Goal: Task Accomplishment & Management: Complete application form

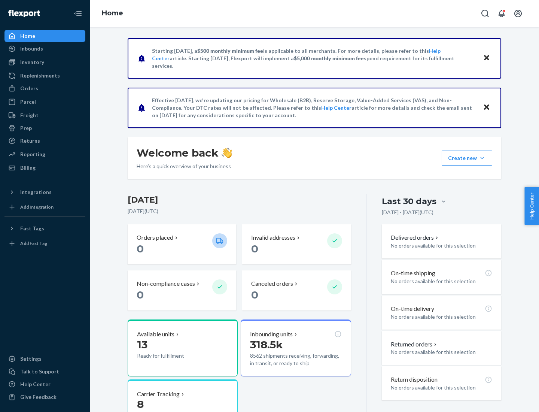
click at [482, 158] on button "Create new Create new inbound Create new order Create new product" at bounding box center [467, 157] width 51 height 15
click at [45, 49] on div "Inbounds" at bounding box center [44, 48] width 79 height 10
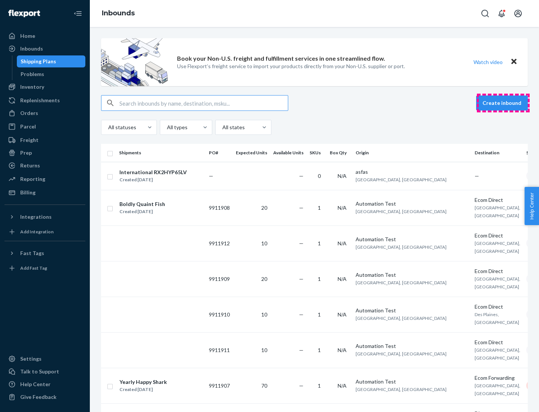
click at [503, 103] on button "Create inbound" at bounding box center [502, 102] width 52 height 15
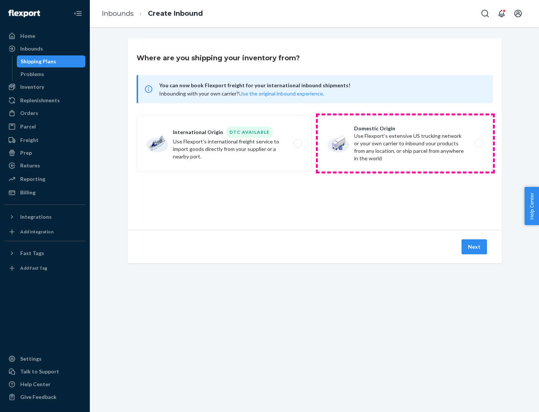
click at [405, 143] on label "Domestic Origin Use Flexport’s extensive US trucking network or your own carrie…" at bounding box center [405, 143] width 175 height 56
click at [479, 143] on input "Domestic Origin Use Flexport’s extensive US trucking network or your own carrie…" at bounding box center [481, 143] width 5 height 5
radio input "true"
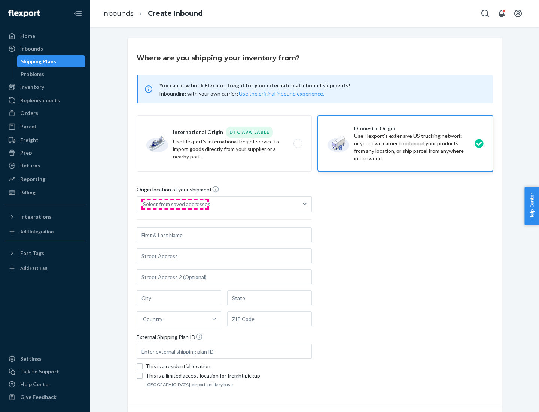
click at [175, 204] on div "Select from saved addresses" at bounding box center [176, 203] width 67 height 7
click at [144, 204] on input "Select from saved addresses" at bounding box center [143, 203] width 1 height 7
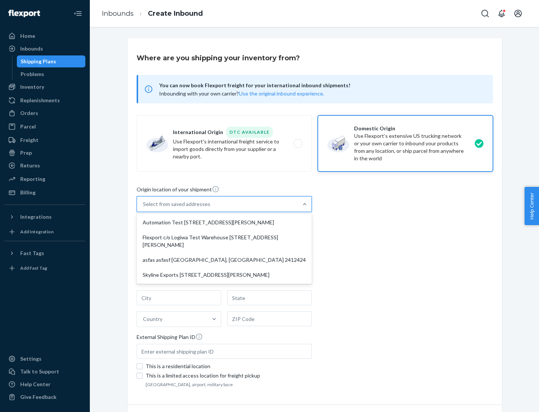
scroll to position [3, 0]
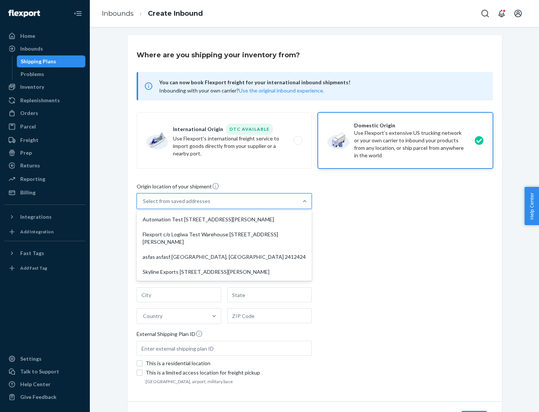
click at [224, 219] on div "Automation Test [STREET_ADDRESS][PERSON_NAME]" at bounding box center [224, 219] width 172 height 15
click at [144, 205] on input "option Automation Test [STREET_ADDRESS][PERSON_NAME] focused, 1 of 4. 4 results…" at bounding box center [143, 200] width 1 height 7
type input "Automation Test"
type input "[STREET_ADDRESS][PERSON_NAME]"
type input "9th Floor"
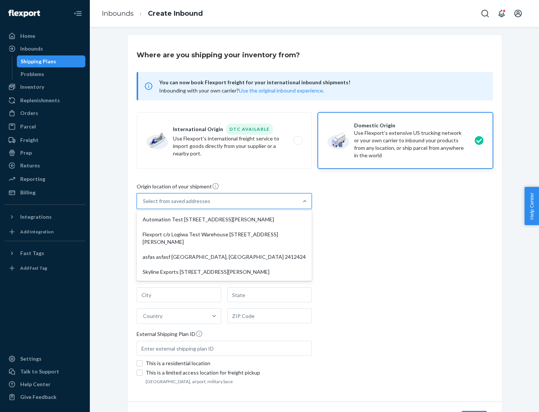
type input "[GEOGRAPHIC_DATA]"
type input "CA"
type input "94104"
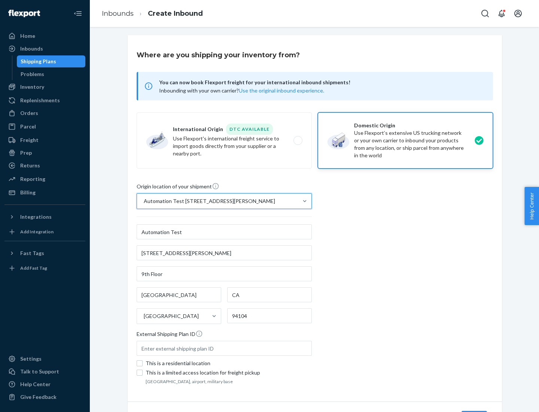
scroll to position [44, 0]
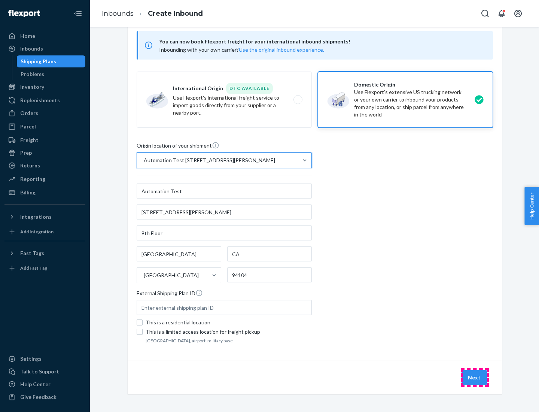
click at [474, 377] on button "Next" at bounding box center [473, 377] width 25 height 15
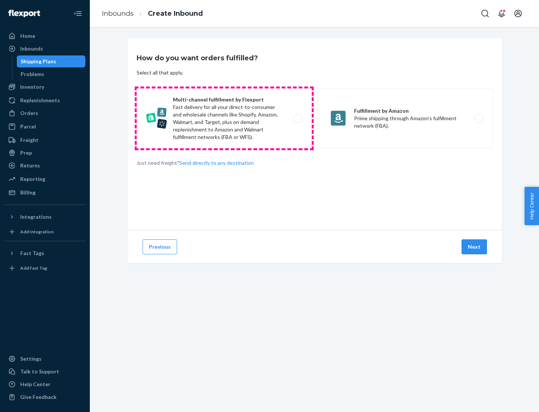
click at [224, 118] on label "Multi-channel fulfillment by Flexport Fast delivery for all your direct-to-cons…" at bounding box center [224, 118] width 175 height 60
click at [297, 118] on input "Multi-channel fulfillment by Flexport Fast delivery for all your direct-to-cons…" at bounding box center [299, 118] width 5 height 5
radio input "true"
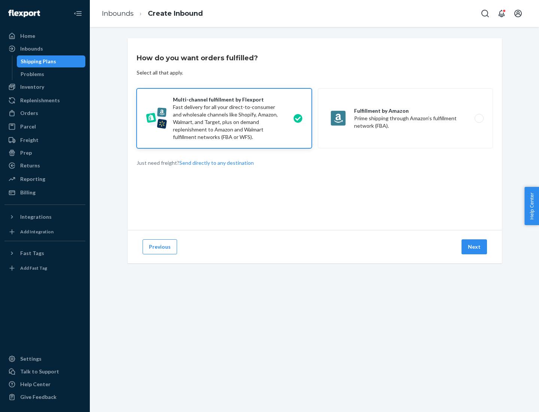
click at [474, 247] on button "Next" at bounding box center [473, 246] width 25 height 15
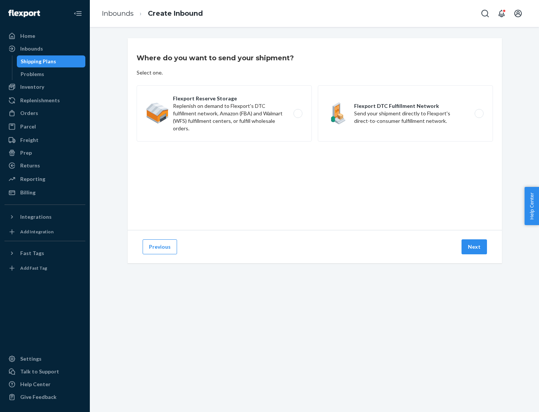
click at [405, 113] on label "Flexport DTC Fulfillment Network Send your shipment directly to Flexport's dire…" at bounding box center [405, 113] width 175 height 56
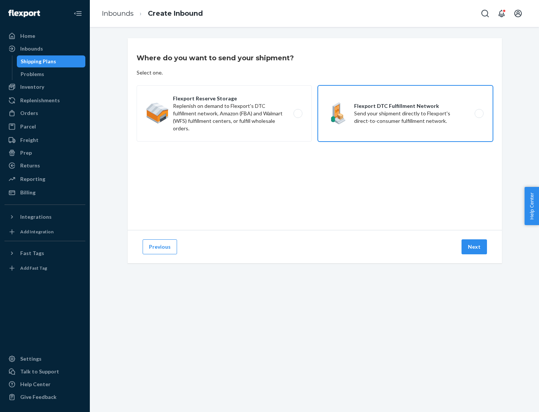
click at [479, 113] on input "Flexport DTC Fulfillment Network Send your shipment directly to Flexport's dire…" at bounding box center [481, 113] width 5 height 5
radio input "true"
click at [474, 247] on button "Next" at bounding box center [473, 246] width 25 height 15
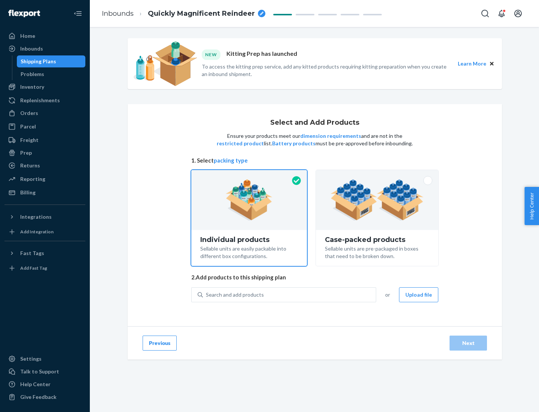
click at [377, 200] on img at bounding box center [376, 199] width 93 height 41
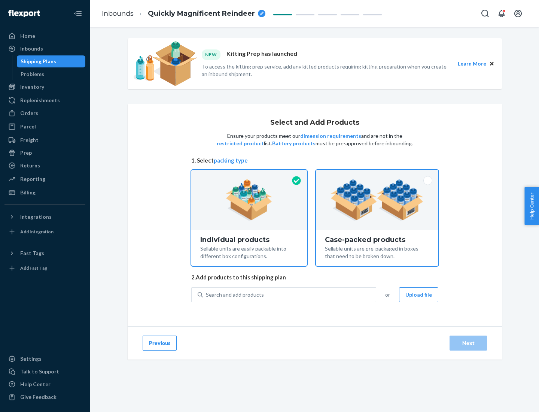
click at [377, 175] on input "Case-packed products Sellable units are pre-packaged in boxes that need to be b…" at bounding box center [377, 172] width 5 height 5
radio input "true"
radio input "false"
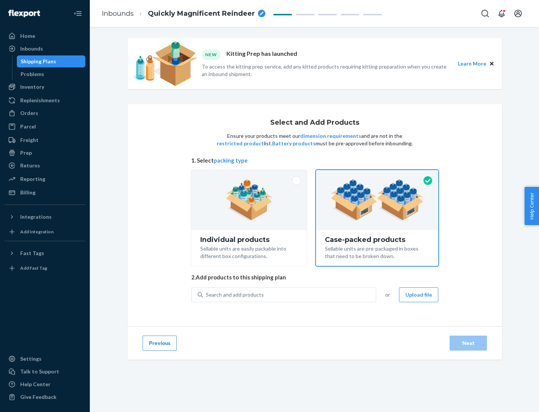
click at [290, 294] on div "Search and add products" at bounding box center [289, 294] width 173 height 13
click at [207, 294] on input "Search and add products" at bounding box center [206, 294] width 1 height 7
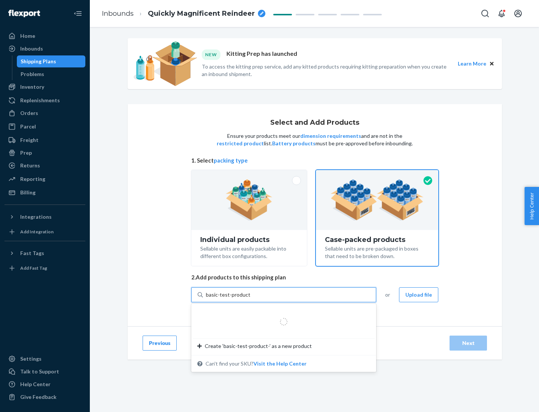
type input "basic-test-product-1"
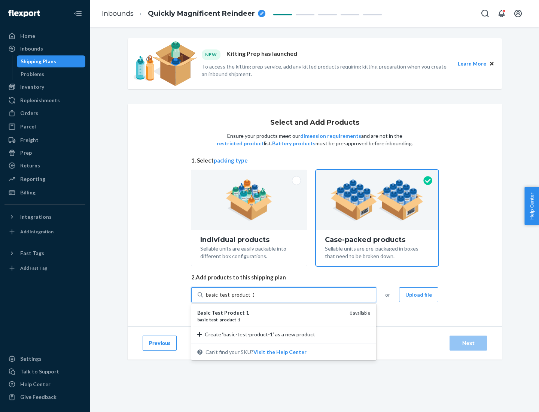
click at [271, 319] on div "basic - test - product - 1" at bounding box center [270, 319] width 146 height 6
click at [254, 298] on input "basic-test-product-1" at bounding box center [230, 294] width 48 height 7
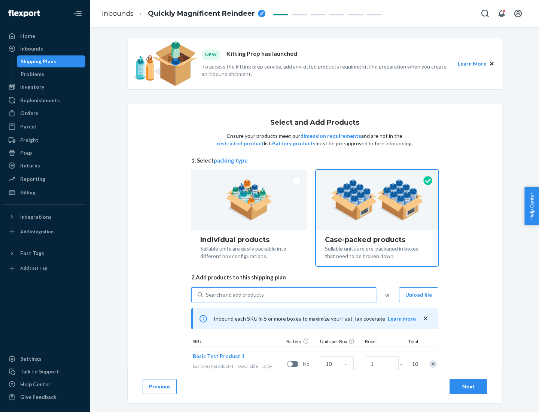
scroll to position [27, 0]
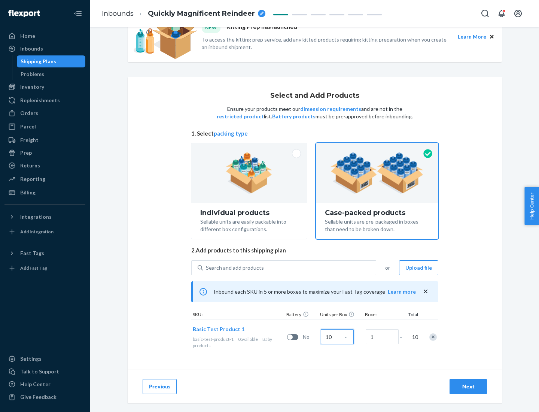
type input "10"
type input "7"
click at [468, 386] on div "Next" at bounding box center [468, 385] width 25 height 7
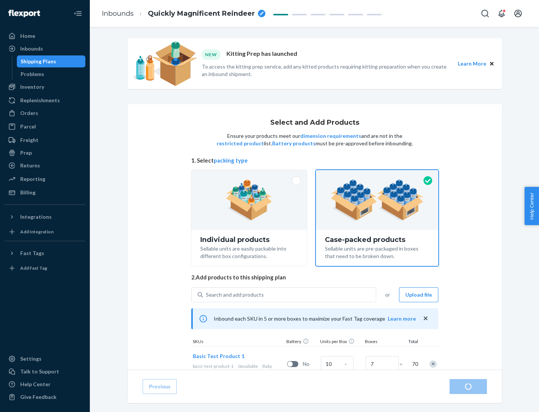
radio input "true"
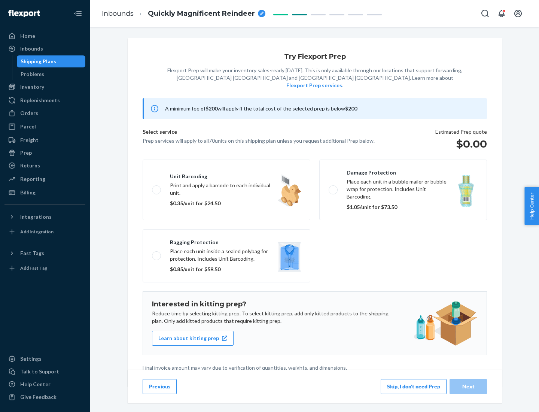
scroll to position [2, 0]
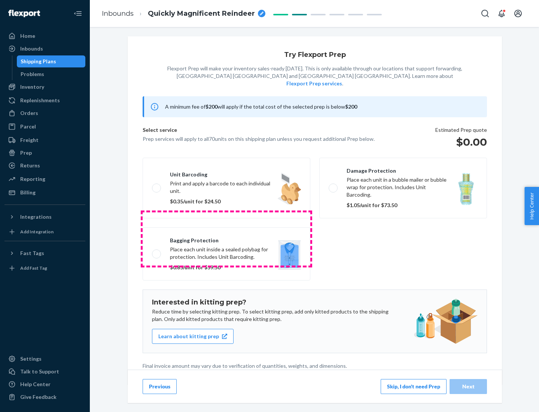
click at [226, 238] on label "Bagging protection Place each unit inside a sealed polybag for protection. Incl…" at bounding box center [227, 253] width 168 height 53
click at [157, 251] on input "Bagging protection Place each unit inside a sealed polybag for protection. Incl…" at bounding box center [154, 253] width 5 height 5
checkbox input "true"
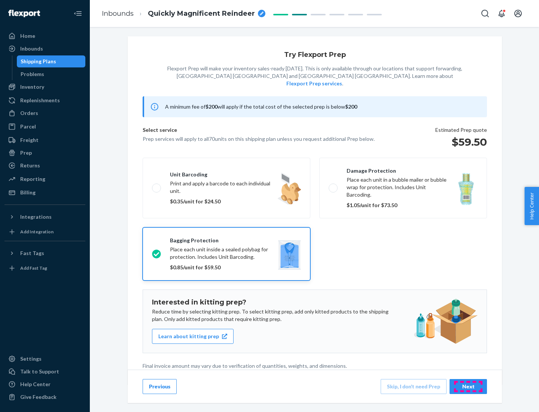
click at [468, 386] on div "Next" at bounding box center [468, 385] width 25 height 7
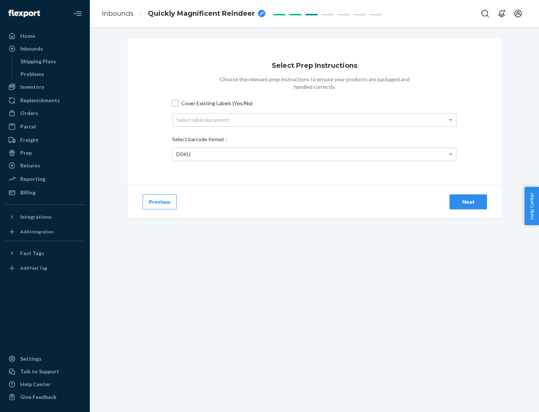
click at [175, 103] on input "Cover Existing Labels (Yes/No)" at bounding box center [175, 103] width 6 height 6
checkbox input "true"
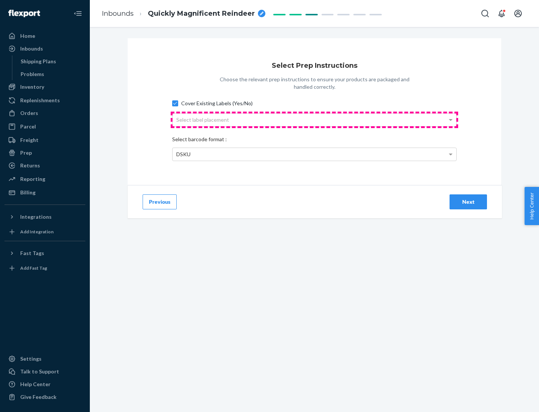
click at [314, 119] on div "Select label placement" at bounding box center [315, 119] width 284 height 13
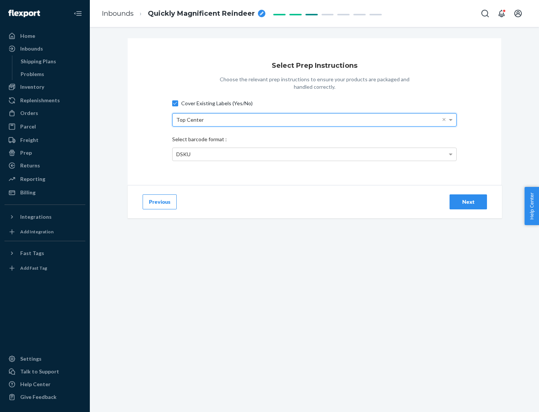
click at [314, 154] on div "DSKU" at bounding box center [315, 154] width 284 height 13
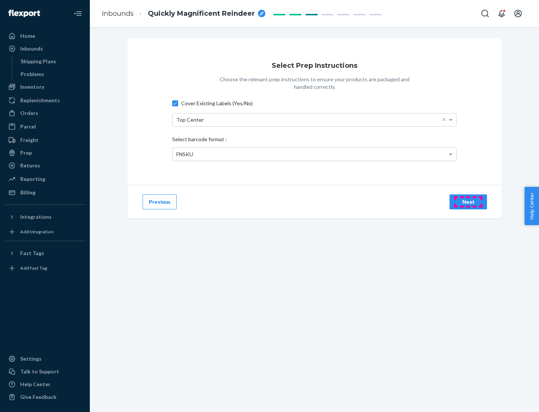
click at [468, 201] on div "Next" at bounding box center [468, 201] width 25 height 7
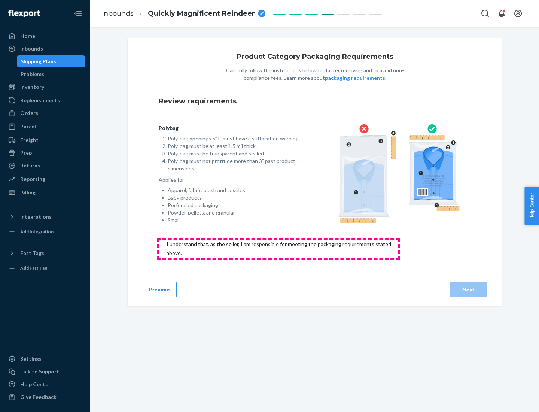
click at [278, 248] on input "checkbox" at bounding box center [283, 248] width 249 height 18
checkbox input "true"
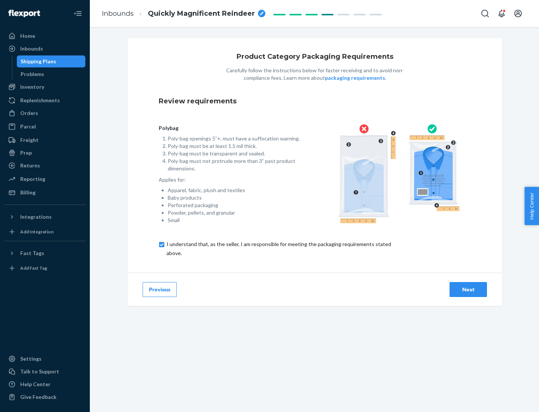
click at [468, 289] on div "Next" at bounding box center [468, 289] width 25 height 7
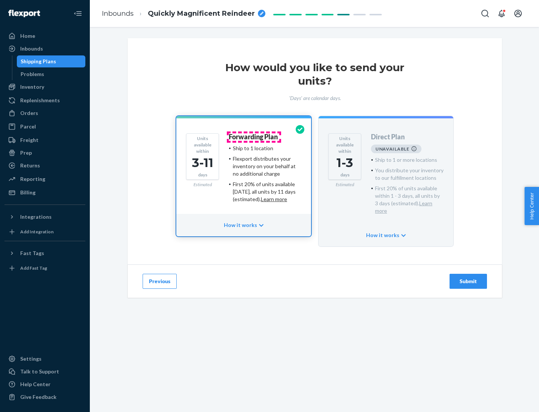
click at [254, 137] on h4 "Forwarding Plan" at bounding box center [253, 136] width 49 height 7
click at [468, 277] on div "Submit" at bounding box center [468, 280] width 25 height 7
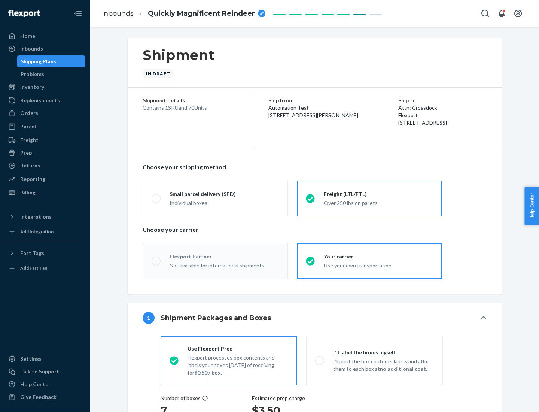
radio input "true"
radio input "false"
radio input "true"
radio input "false"
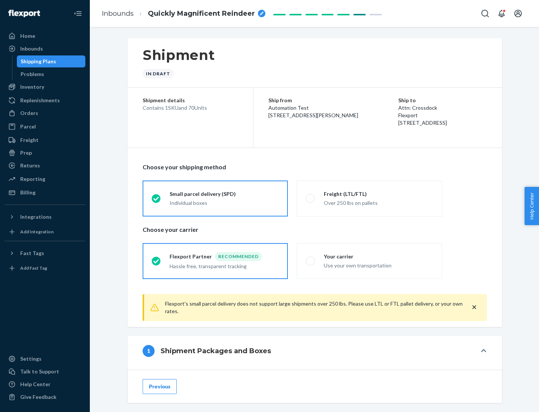
click at [224, 202] on div "Individual boxes" at bounding box center [224, 202] width 109 height 7
click at [156, 201] on input "Small parcel delivery (SPD) Individual boxes" at bounding box center [154, 198] width 5 height 5
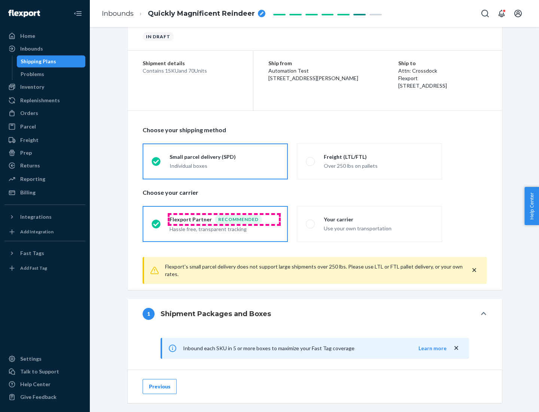
click at [224, 219] on div "Recommended" at bounding box center [238, 219] width 47 height 9
click at [156, 221] on input "Flexport Partner Recommended Hassle free, transparent tracking" at bounding box center [154, 223] width 5 height 5
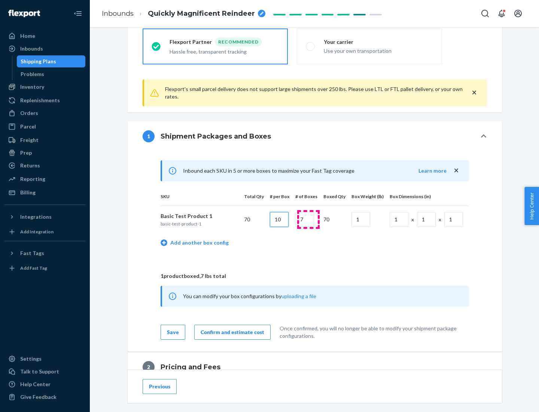
type input "10"
type input "7"
type input "1"
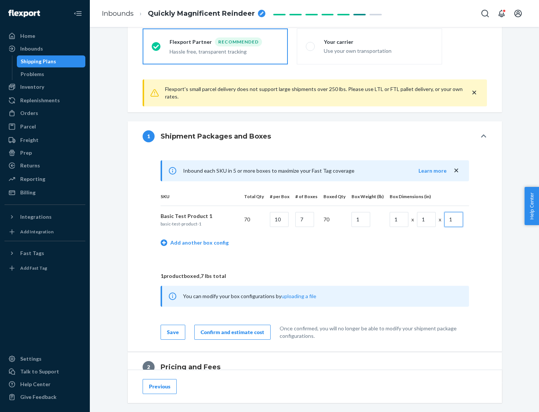
scroll to position [327, 0]
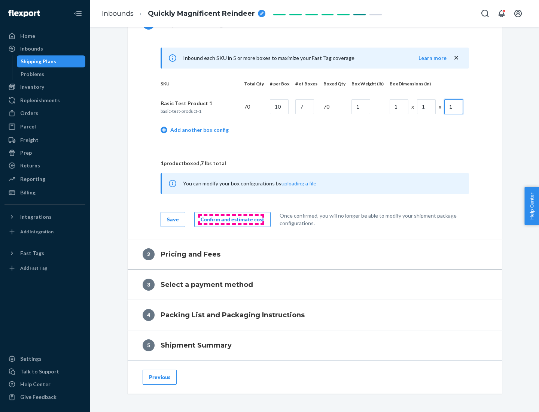
type input "1"
click at [231, 219] on div "Confirm and estimate cost" at bounding box center [233, 219] width 64 height 7
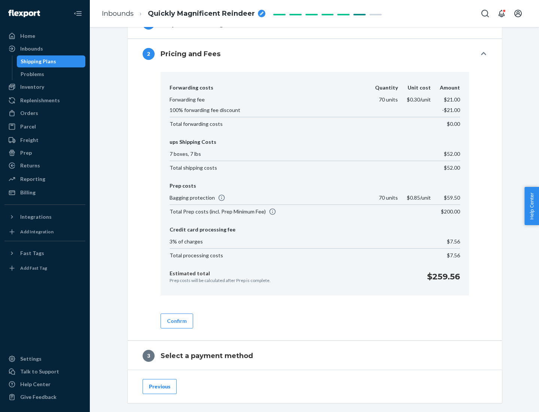
scroll to position [428, 0]
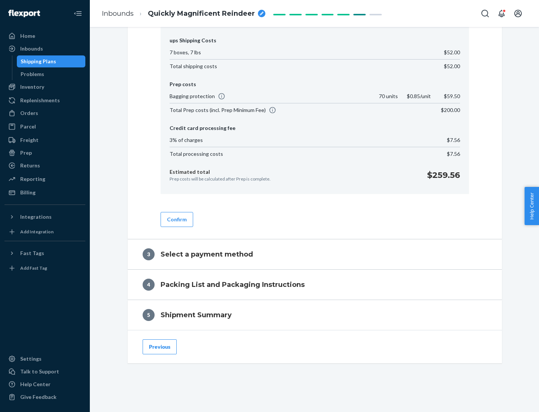
click at [176, 219] on button "Confirm" at bounding box center [177, 219] width 33 height 15
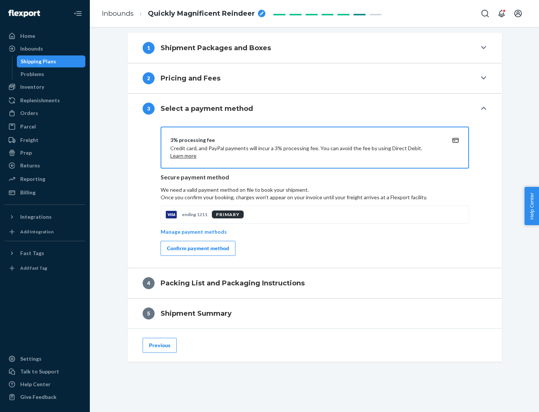
scroll to position [303, 0]
click at [197, 248] on div "Confirm payment method" at bounding box center [198, 247] width 62 height 7
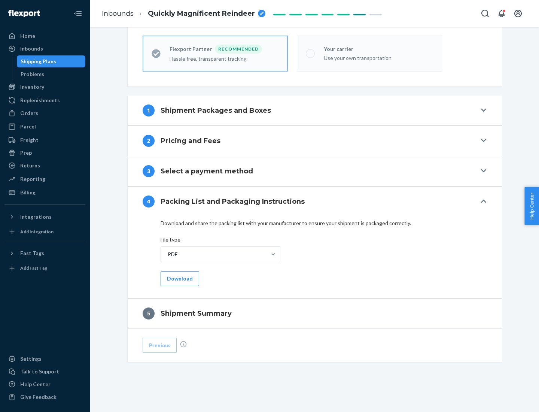
scroll to position [207, 0]
click at [179, 278] on button "Download" at bounding box center [180, 278] width 39 height 15
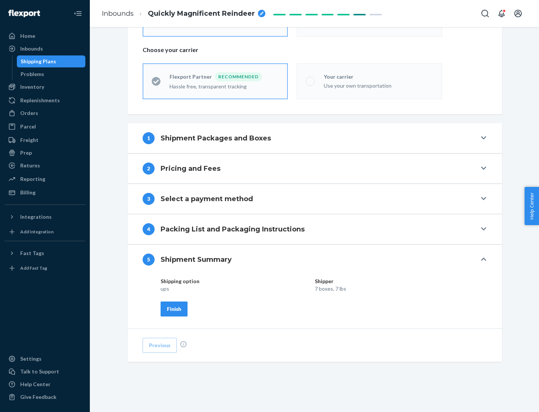
scroll to position [180, 0]
